Goal: Transaction & Acquisition: Purchase product/service

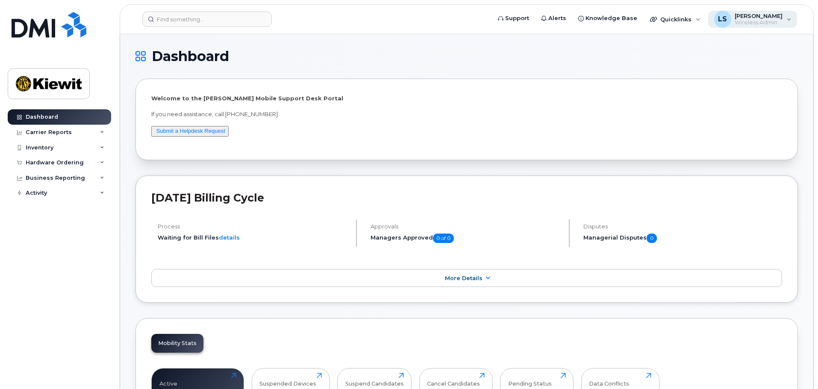
click at [790, 17] on div "LS Leo Suarez Wireless Admin" at bounding box center [752, 19] width 89 height 17
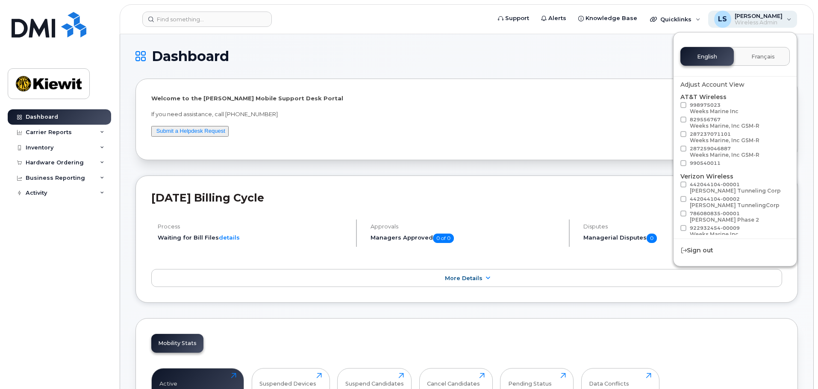
click at [790, 17] on div "LS Leo Suarez Wireless Admin" at bounding box center [752, 19] width 89 height 17
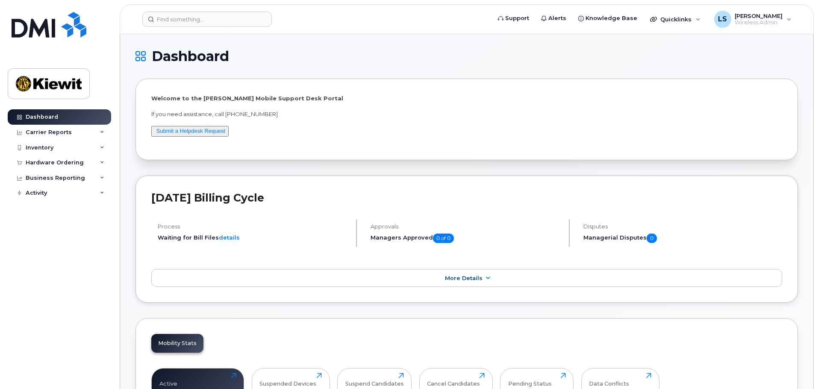
click at [94, 161] on div "Hardware Ordering" at bounding box center [59, 162] width 103 height 15
click at [37, 196] on div "Orders" at bounding box center [39, 195] width 21 height 8
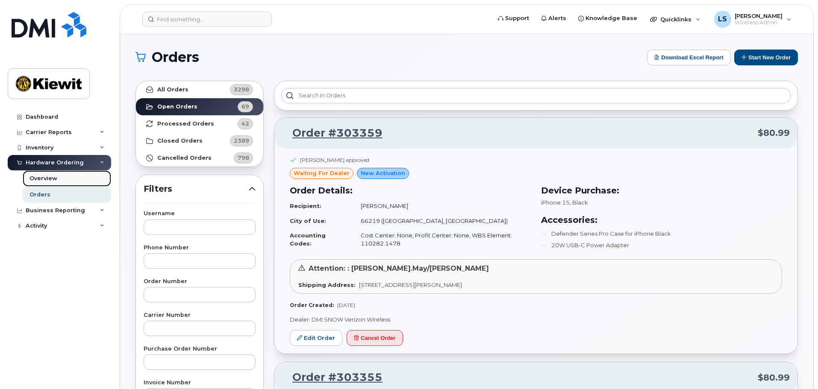
click at [41, 180] on div "Overview" at bounding box center [43, 179] width 28 height 8
click at [760, 56] on button "Start New Order" at bounding box center [766, 58] width 64 height 16
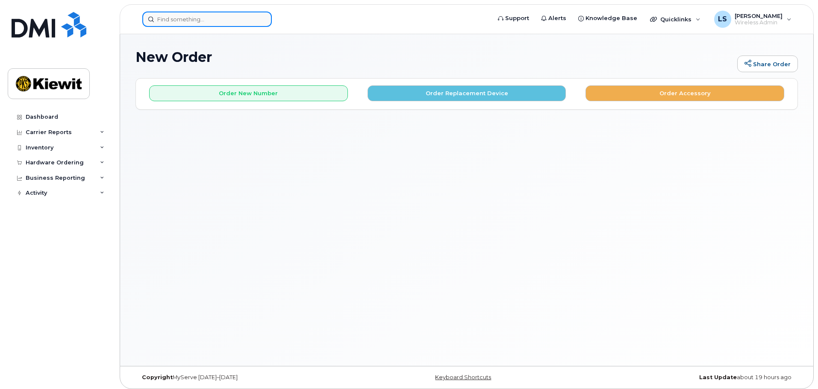
click at [182, 19] on input at bounding box center [206, 19] width 129 height 15
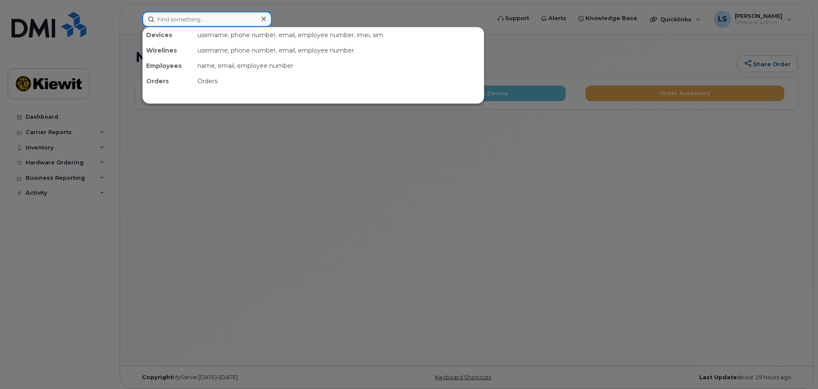
paste input "CS0814314"
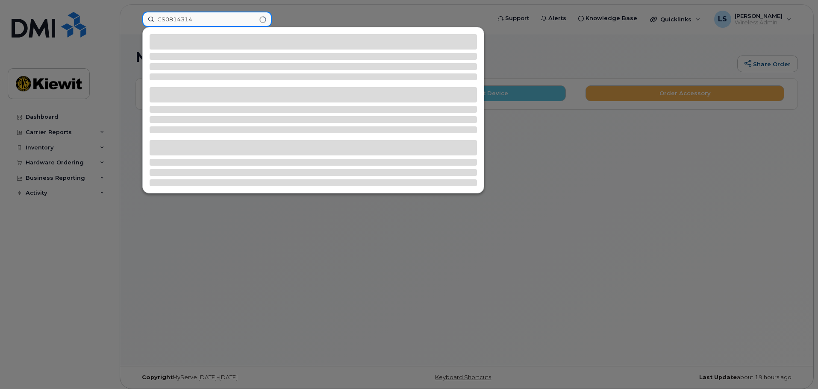
type input "CS0814314"
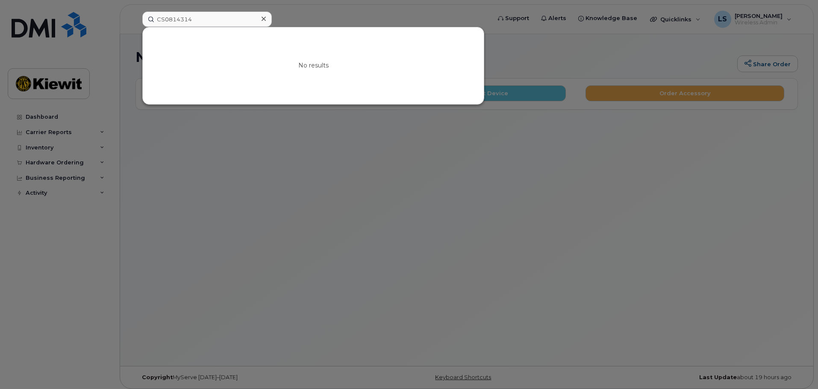
click at [262, 20] on icon at bounding box center [263, 19] width 4 height 4
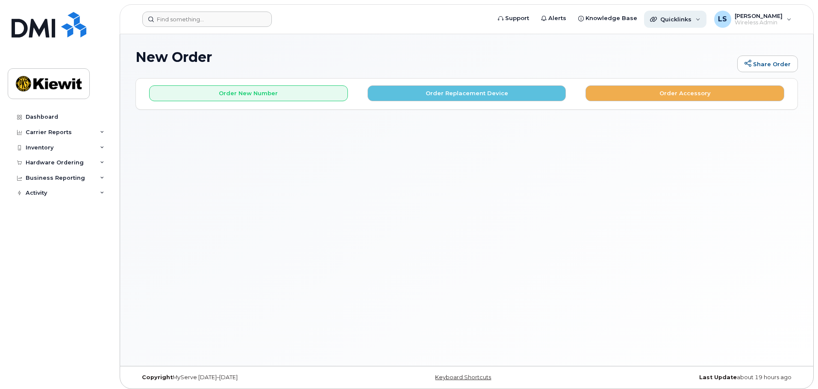
click at [699, 23] on div "Quicklinks" at bounding box center [675, 19] width 62 height 17
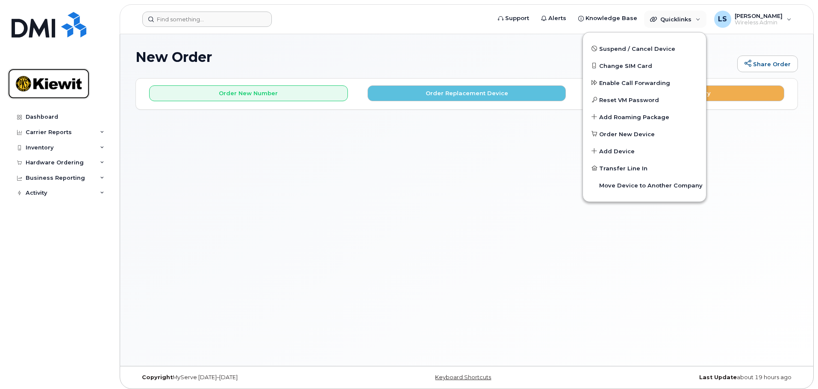
click at [45, 81] on img at bounding box center [49, 83] width 66 height 25
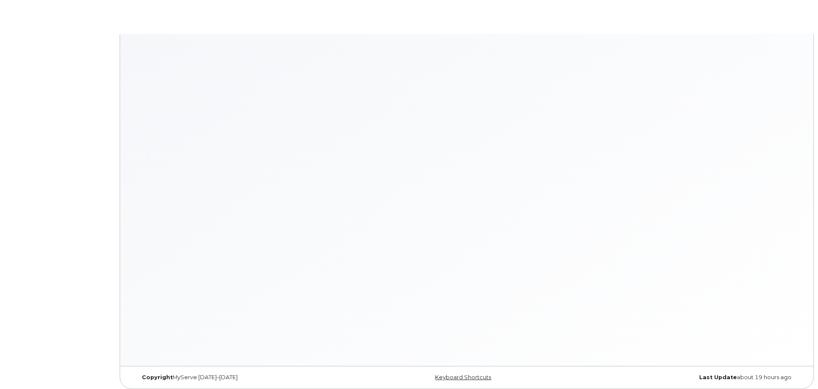
click at [46, 120] on body "× × Keyboard Shortcuts Help ? Show this modal Navigation G D Go to devices G I …" at bounding box center [409, 196] width 818 height 393
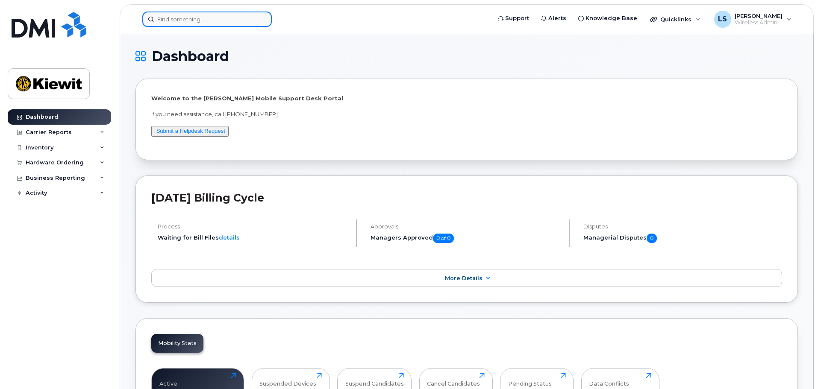
click at [190, 20] on input at bounding box center [206, 19] width 129 height 15
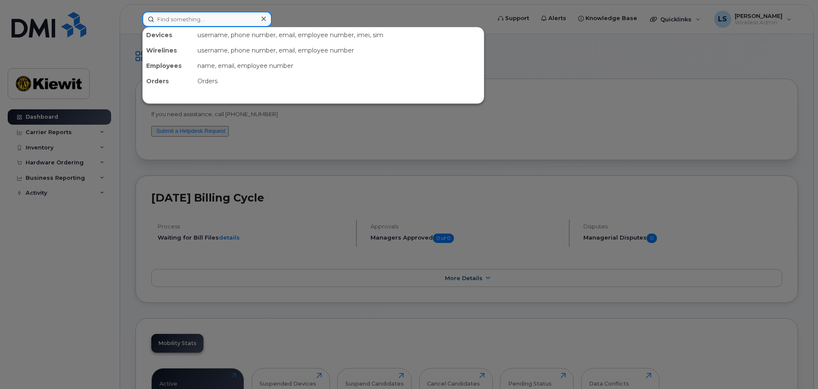
paste input "CS0814314"
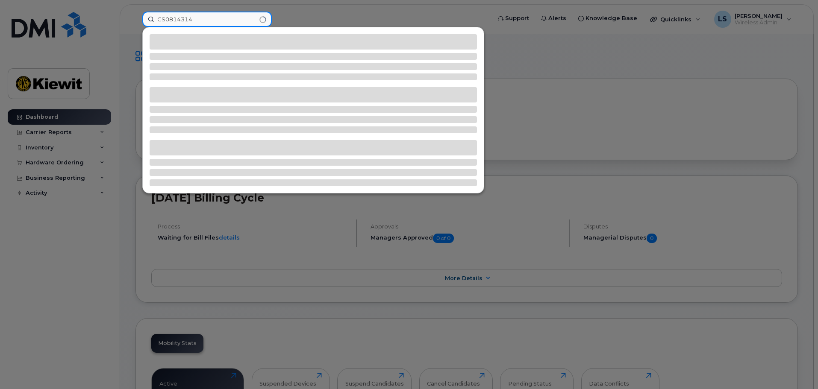
type input "CS0814314"
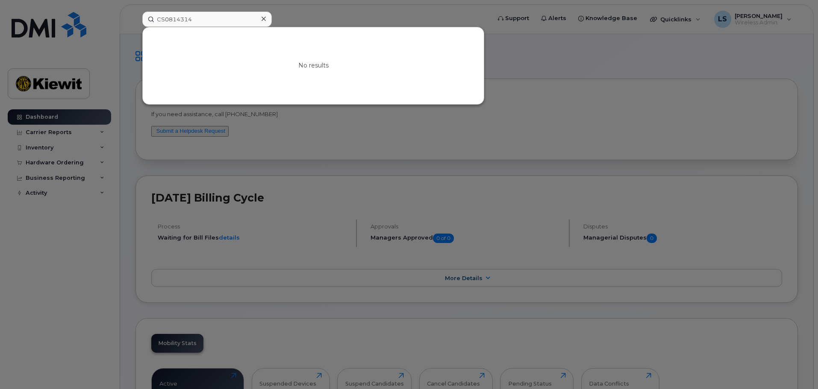
click at [258, 18] on div at bounding box center [263, 19] width 12 height 12
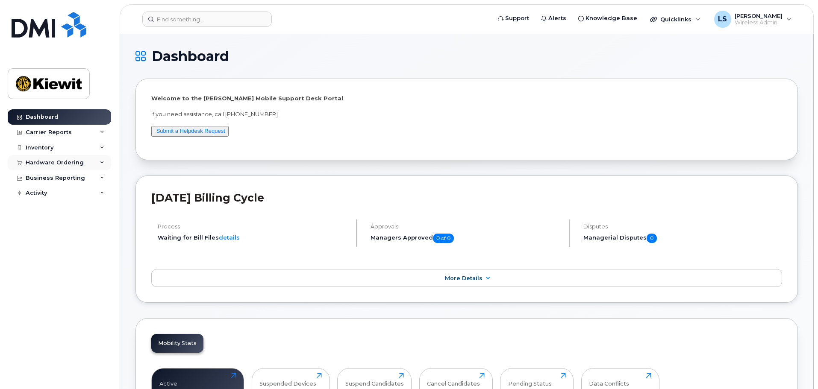
click at [56, 164] on div "Hardware Ordering" at bounding box center [55, 162] width 58 height 7
click at [40, 194] on div "Orders" at bounding box center [39, 195] width 21 height 8
